Goal: Task Accomplishment & Management: Manage account settings

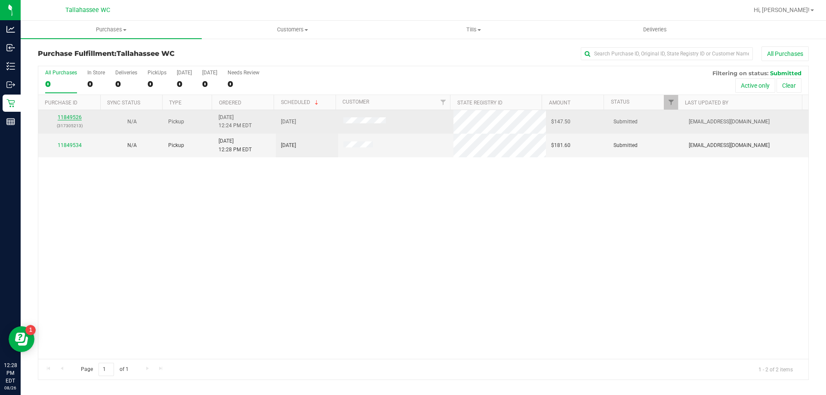
click at [63, 118] on link "11849526" at bounding box center [70, 117] width 24 height 6
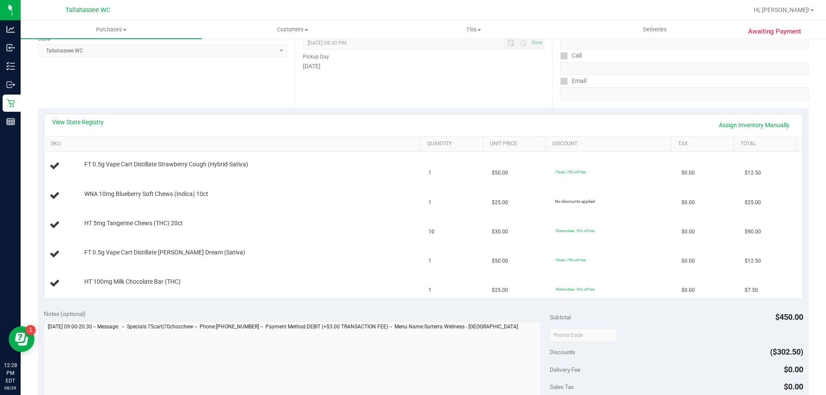
scroll to position [129, 0]
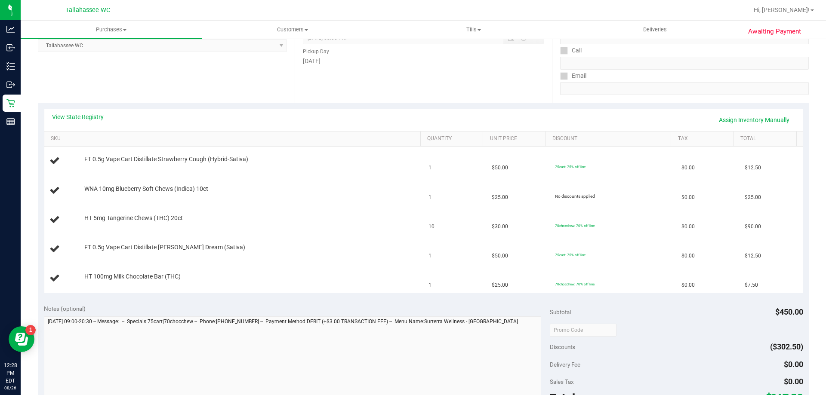
click at [97, 118] on link "View State Registry" at bounding box center [78, 117] width 52 height 9
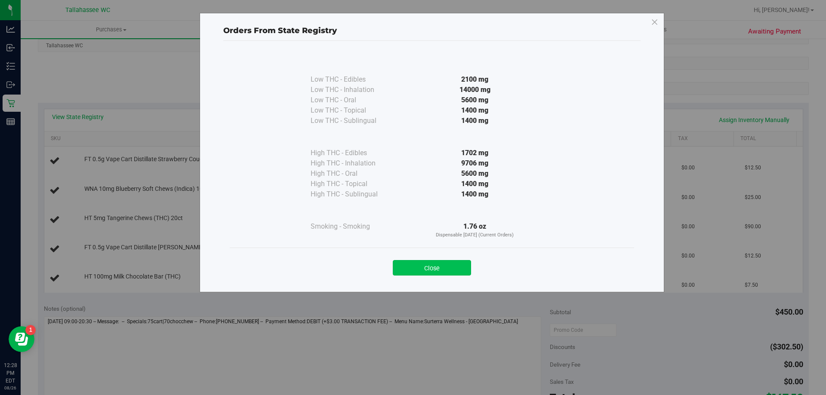
click at [430, 263] on button "Close" at bounding box center [432, 267] width 78 height 15
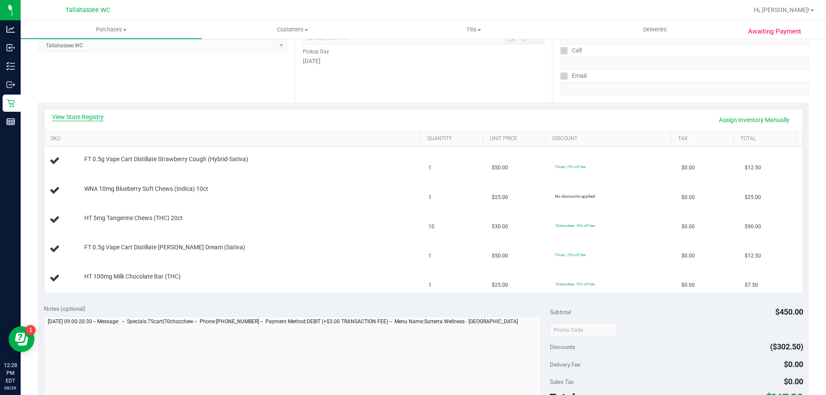
click at [84, 114] on link "View State Registry" at bounding box center [78, 117] width 52 height 9
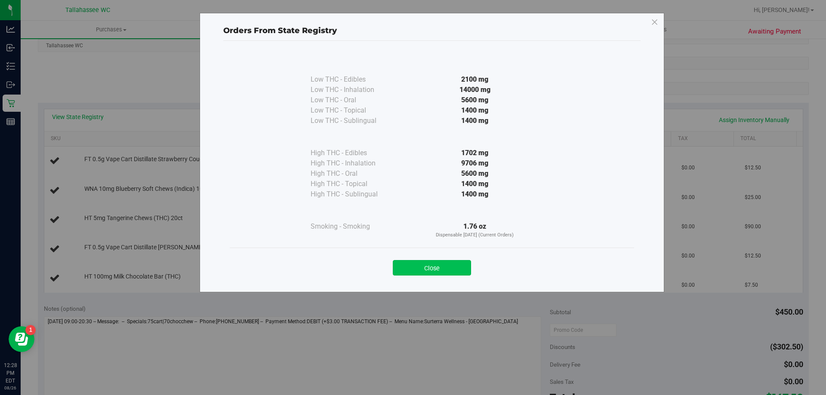
click at [447, 262] on button "Close" at bounding box center [432, 267] width 78 height 15
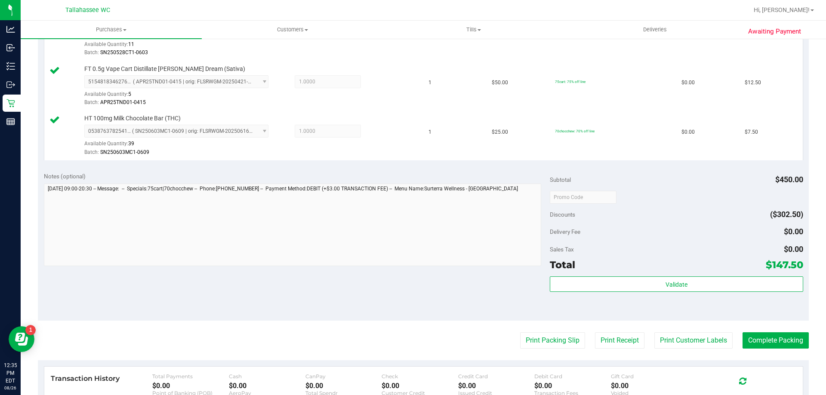
scroll to position [473, 0]
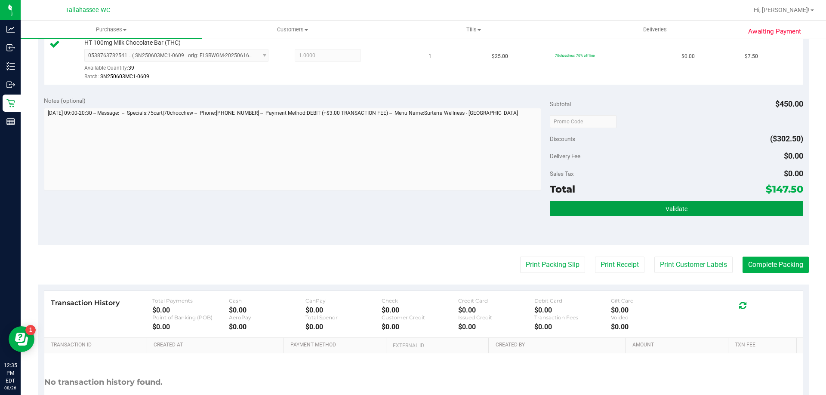
click at [581, 216] on button "Validate" at bounding box center [676, 208] width 253 height 15
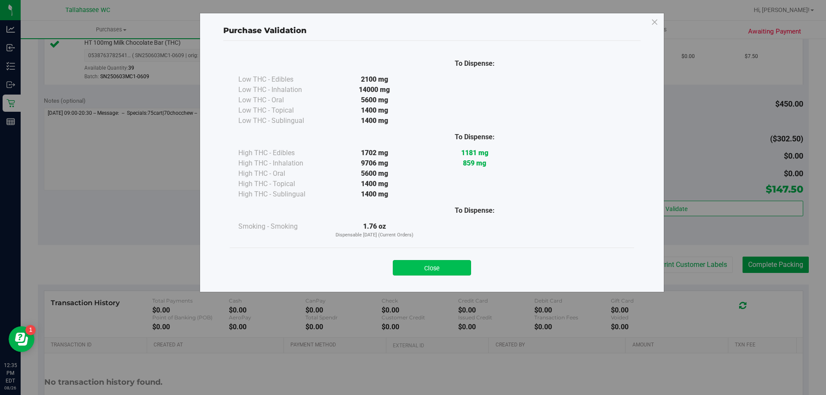
click at [431, 275] on button "Close" at bounding box center [432, 267] width 78 height 15
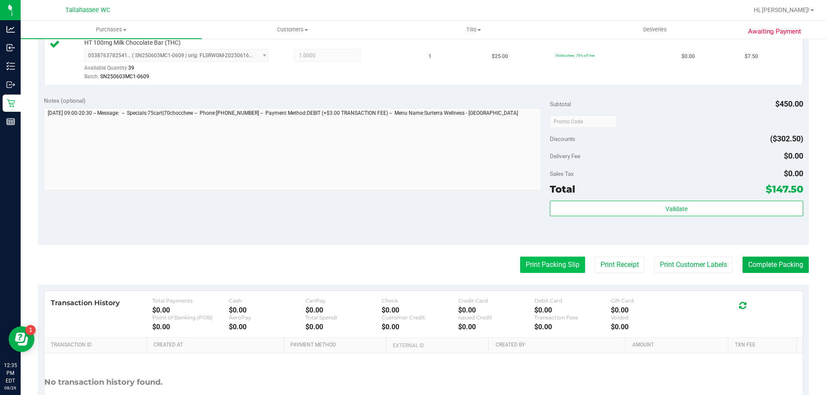
click at [532, 260] on button "Print Packing Slip" at bounding box center [552, 265] width 65 height 16
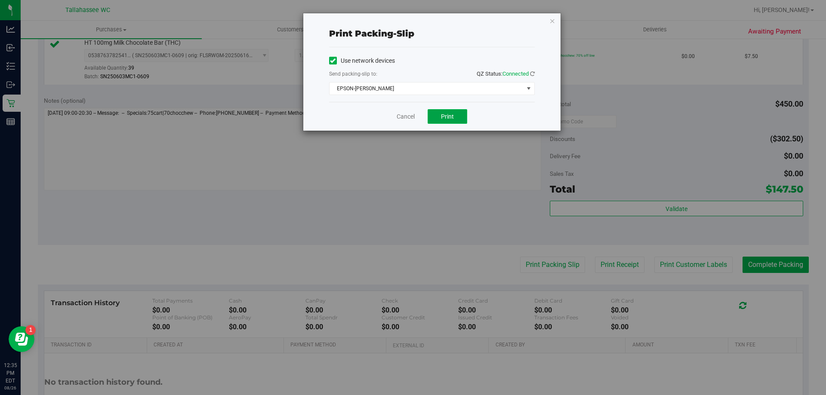
click at [456, 121] on button "Print" at bounding box center [448, 116] width 40 height 15
click at [400, 116] on link "Cancel" at bounding box center [406, 116] width 18 height 9
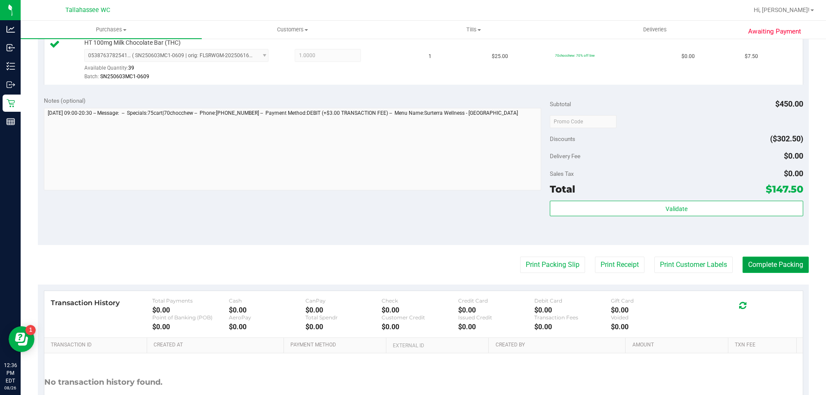
click at [795, 263] on button "Complete Packing" at bounding box center [775, 265] width 66 height 16
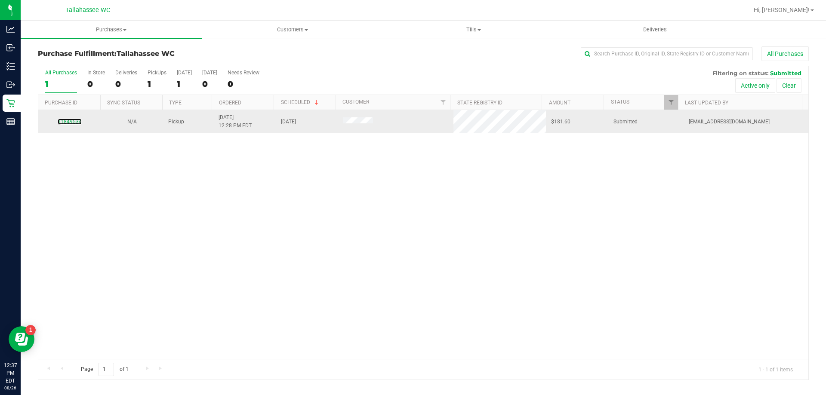
click at [57, 119] on div "11849534" at bounding box center [69, 122] width 52 height 8
click at [65, 120] on link "11849534" at bounding box center [70, 122] width 24 height 6
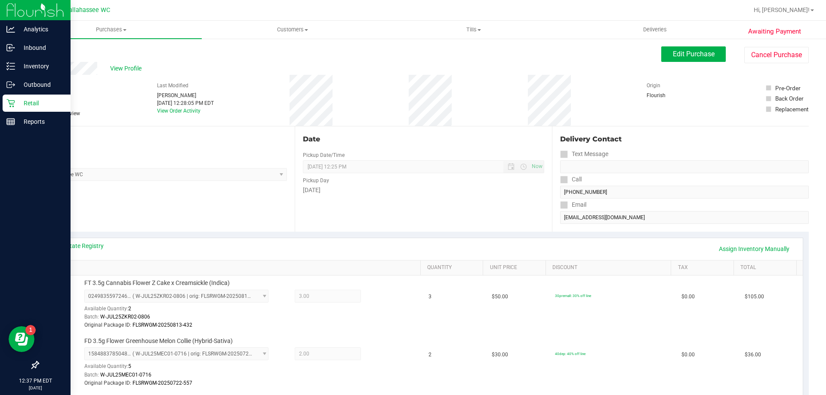
click at [18, 108] on p "Retail" at bounding box center [41, 103] width 52 height 10
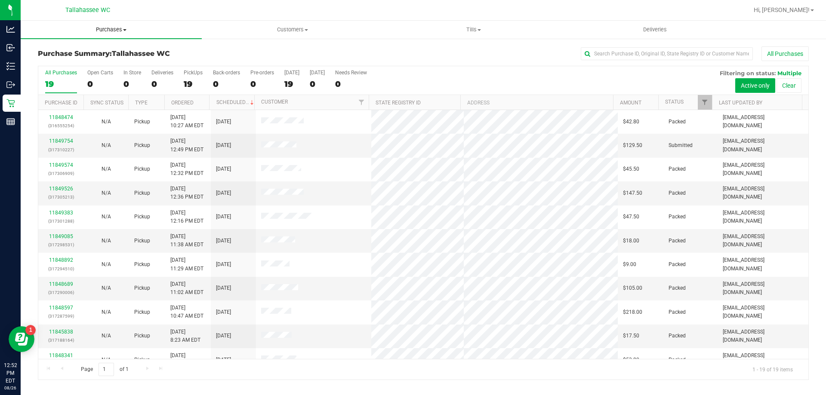
click at [114, 30] on span "Purchases" at bounding box center [111, 30] width 181 height 8
click at [116, 61] on li "Fulfillment" at bounding box center [111, 62] width 181 height 10
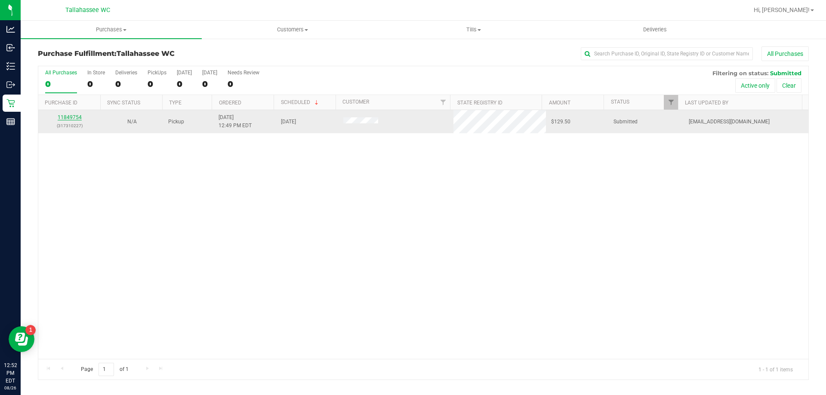
click at [72, 119] on link "11849754" at bounding box center [70, 117] width 24 height 6
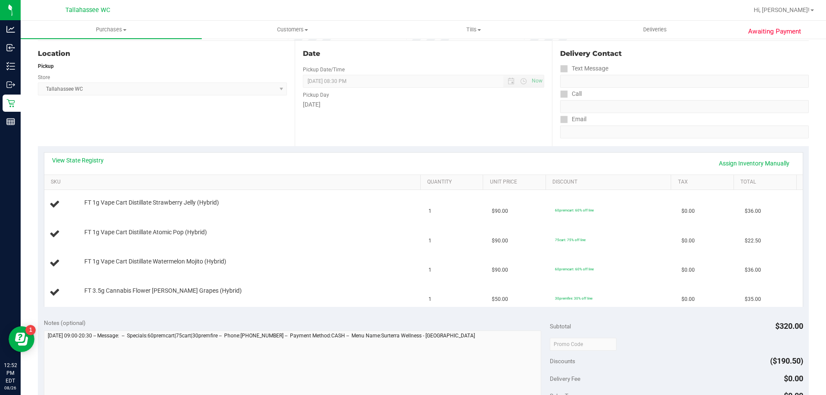
scroll to position [86, 0]
click at [95, 162] on link "View State Registry" at bounding box center [78, 160] width 52 height 9
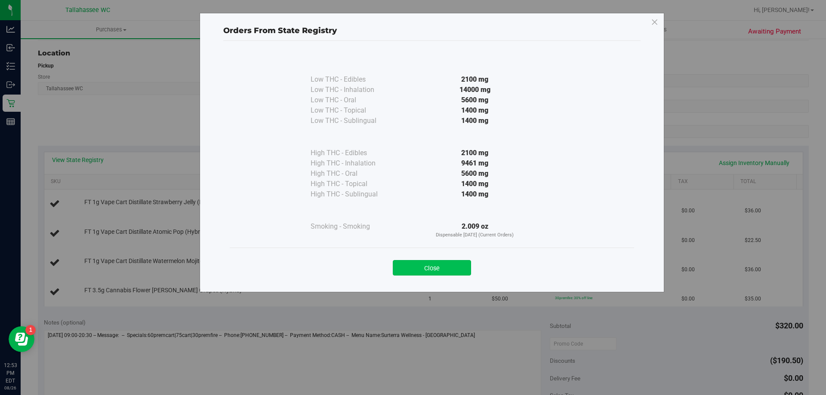
click at [425, 264] on button "Close" at bounding box center [432, 267] width 78 height 15
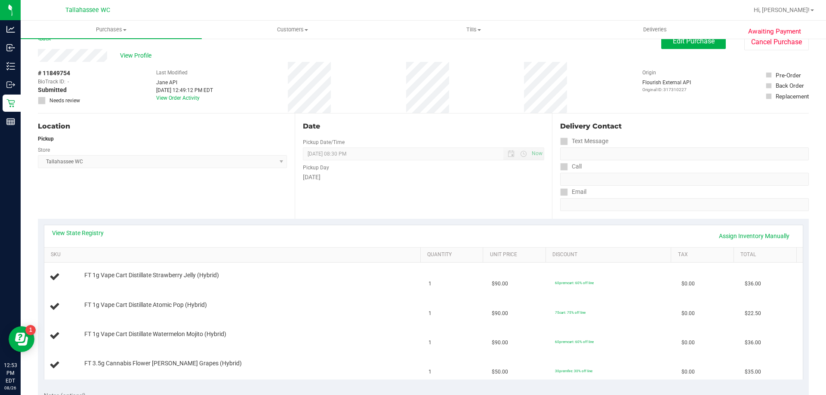
scroll to position [0, 0]
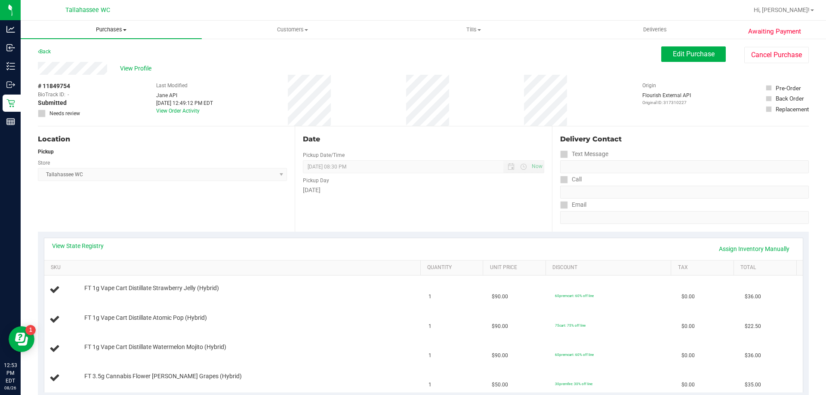
click at [96, 30] on span "Purchases" at bounding box center [111, 30] width 181 height 8
click at [97, 58] on li "Fulfillment" at bounding box center [111, 62] width 181 height 10
